Goal: Check status: Check status

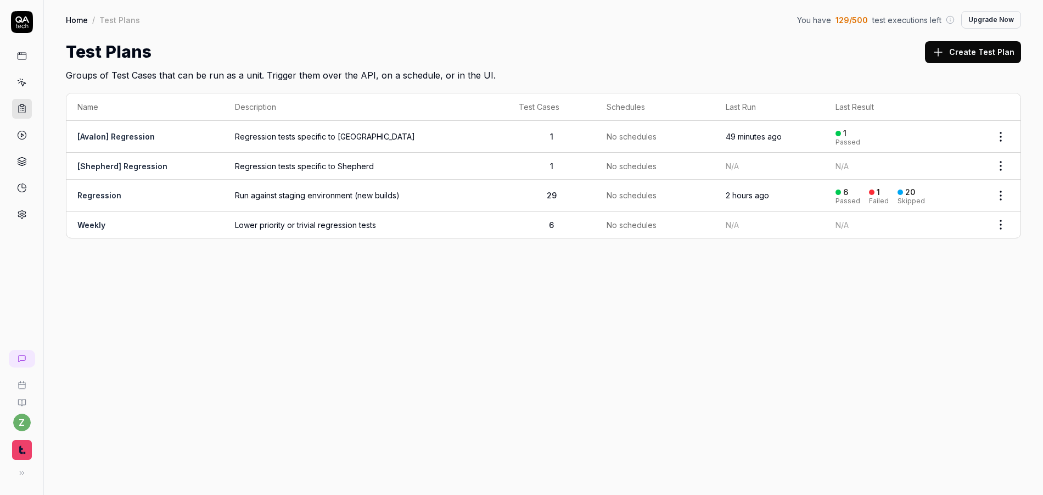
click at [98, 136] on link "[Avalon] Regression" at bounding box center [115, 136] width 77 height 9
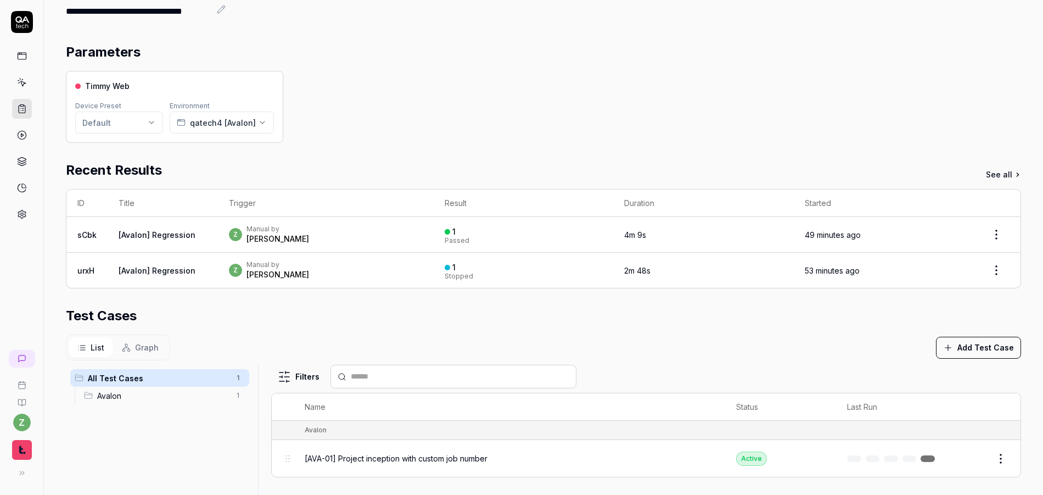
scroll to position [132, 0]
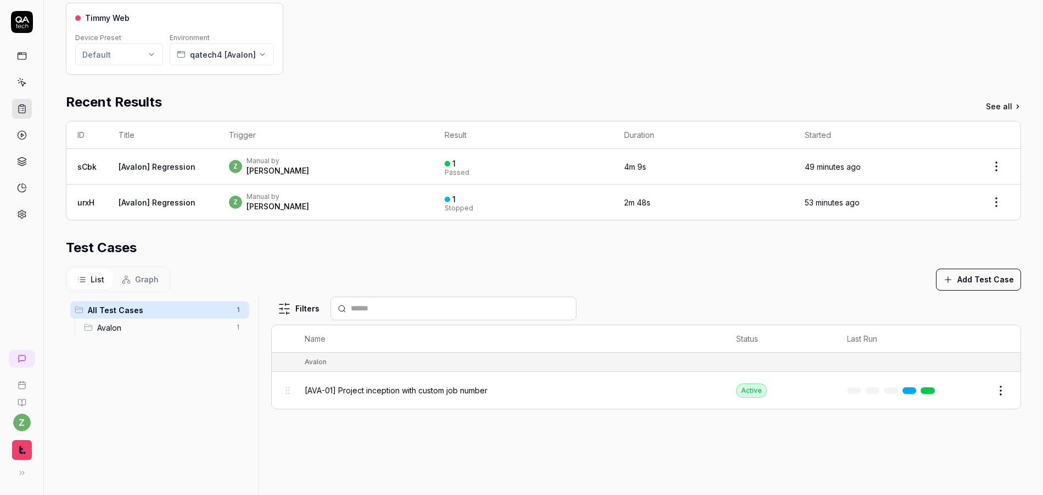
click at [310, 169] on div "z Manual by [PERSON_NAME]" at bounding box center [326, 166] width 194 height 20
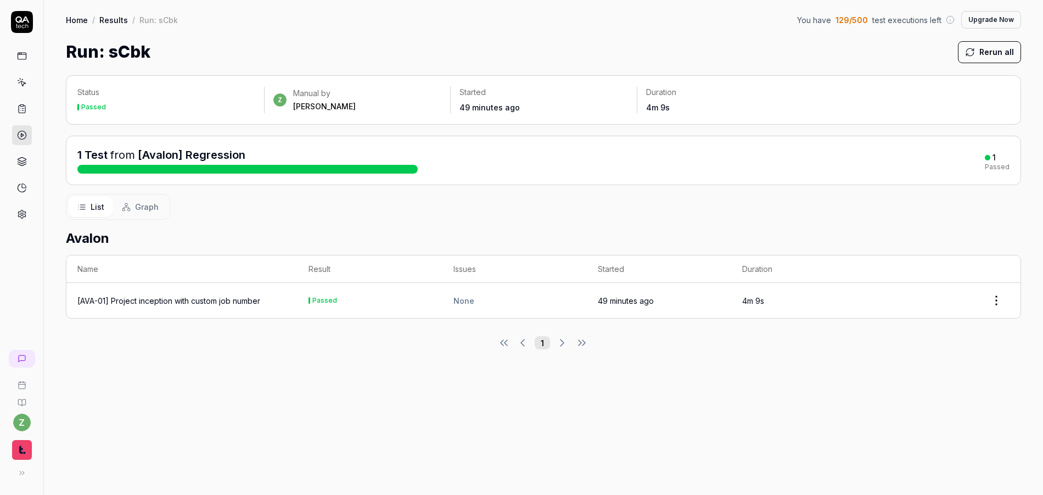
click at [170, 169] on div at bounding box center [247, 169] width 340 height 9
click at [204, 299] on div "[AVA-01] Project inception with custom job number" at bounding box center [168, 301] width 183 height 12
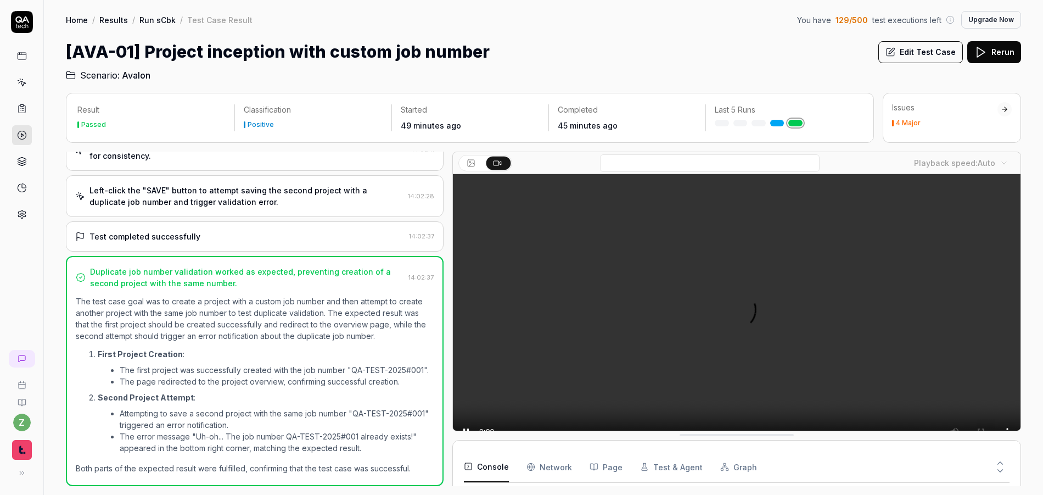
scroll to position [383, 0]
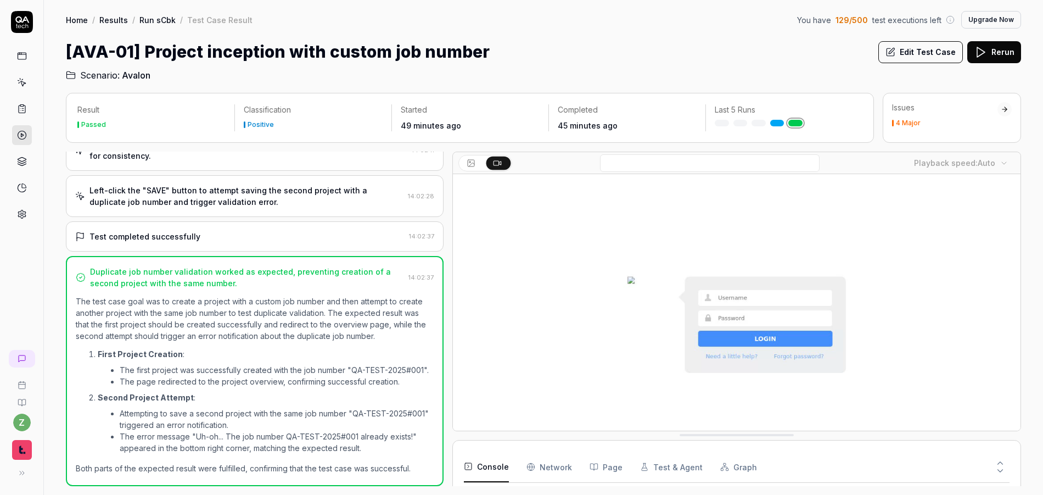
click at [792, 58] on div "[AVA-01] Project inception with custom job number Edit Test Case Rerun" at bounding box center [543, 52] width 955 height 25
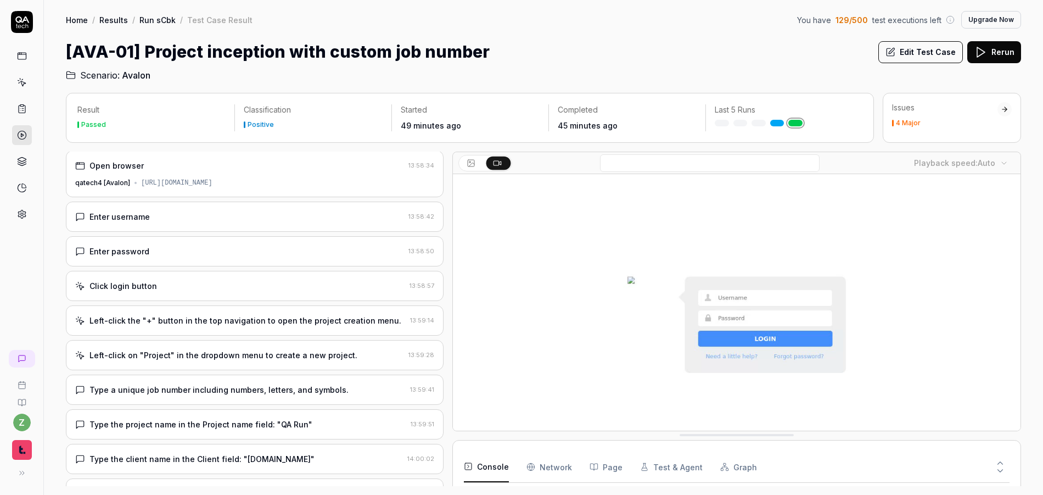
scroll to position [0, 0]
click at [273, 174] on div "Open browser 13:58:34 qatech4 [Avalon] [URL][DOMAIN_NAME]" at bounding box center [255, 175] width 378 height 47
click at [146, 21] on link "Run sCbk" at bounding box center [157, 19] width 36 height 11
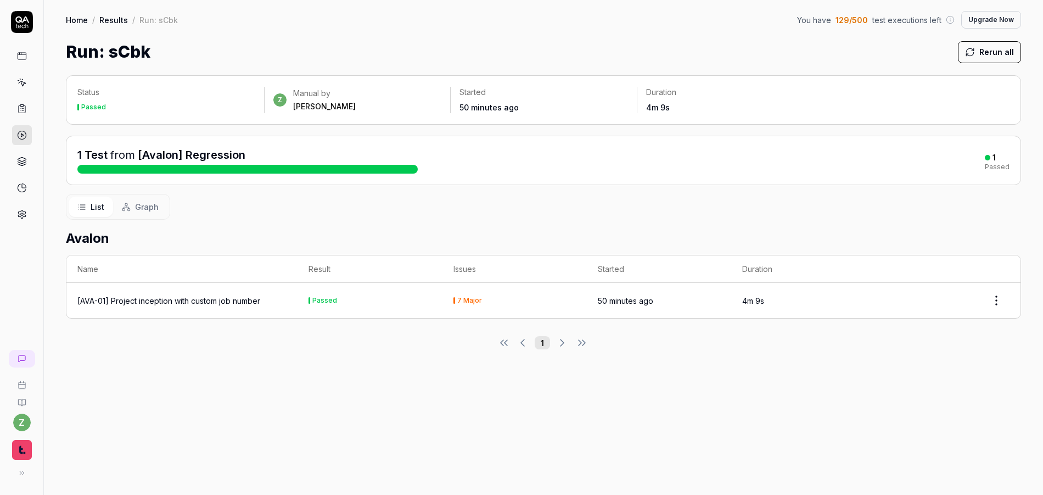
click at [23, 81] on icon at bounding box center [22, 82] width 10 height 10
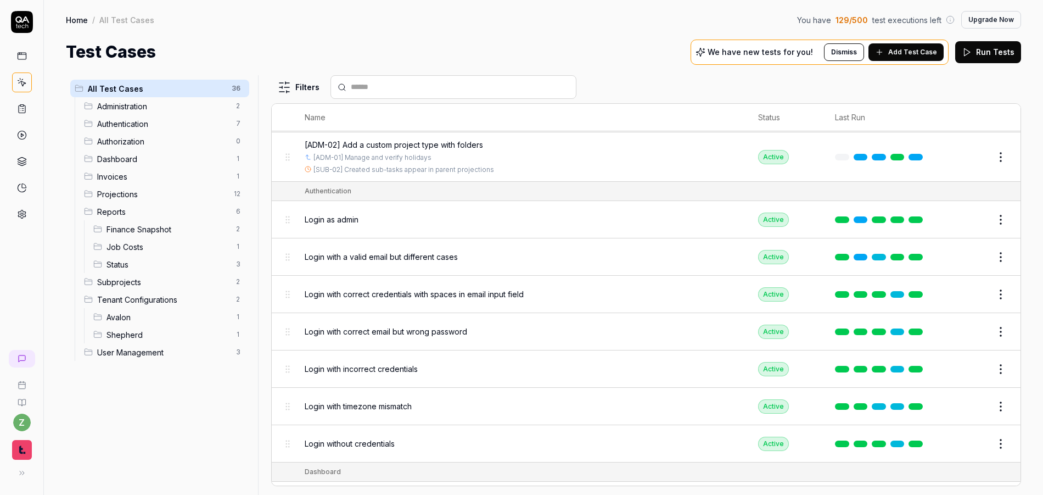
scroll to position [66, 0]
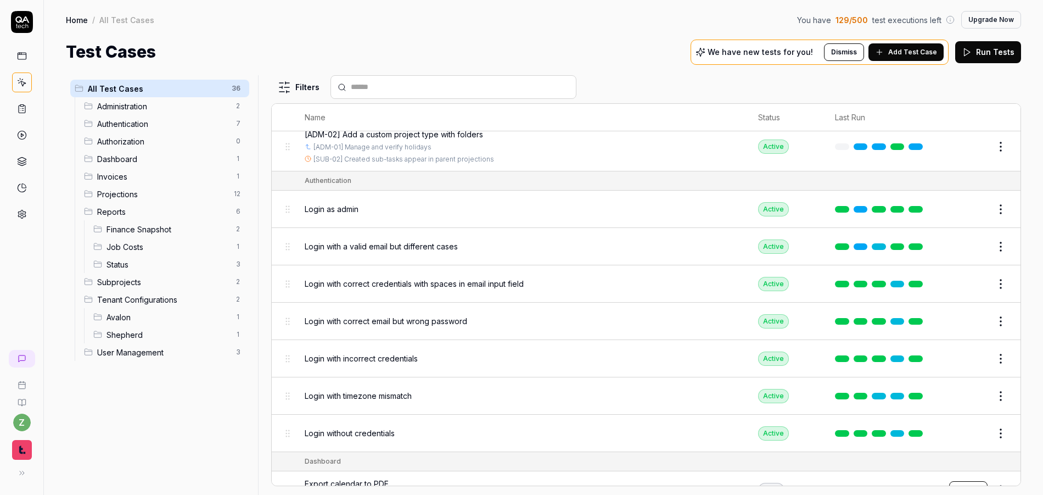
click at [209, 385] on div "All Test Cases 36 Administration 2 Authentication 7 Authorization 0 Dashboard 1…" at bounding box center [160, 278] width 188 height 406
